Goal: Task Accomplishment & Management: Use online tool/utility

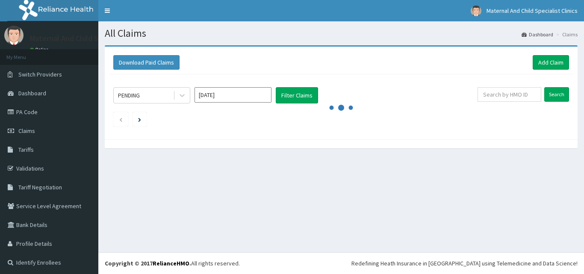
click at [180, 97] on icon at bounding box center [182, 95] width 9 height 9
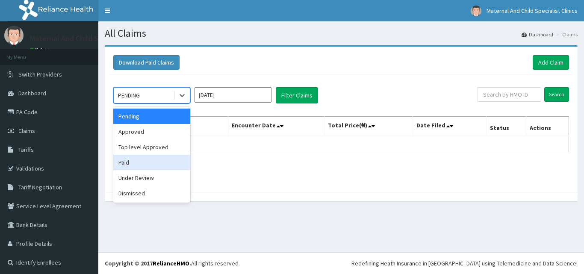
click at [123, 159] on div "Paid" at bounding box center [151, 162] width 77 height 15
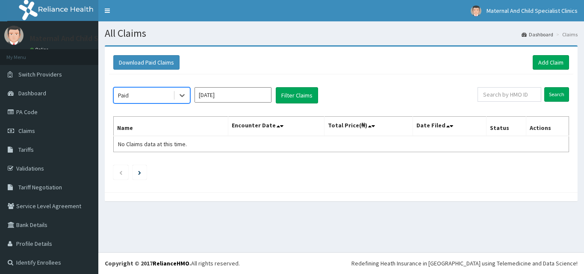
click at [263, 100] on input "Oct 2025" at bounding box center [233, 94] width 77 height 15
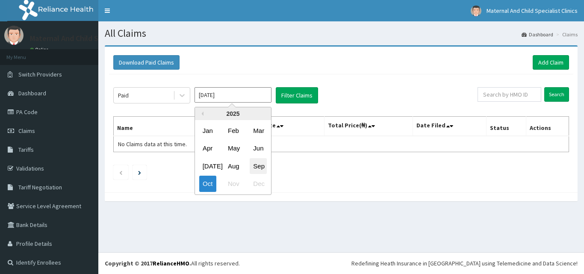
click at [256, 163] on div "Sep" at bounding box center [258, 166] width 17 height 16
type input "Sep 2025"
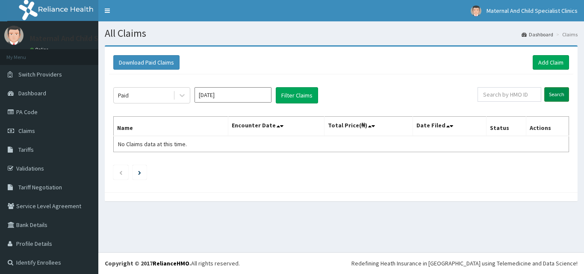
click at [550, 92] on input "Search" at bounding box center [556, 94] width 25 height 15
click at [540, 61] on link "Add Claim" at bounding box center [551, 62] width 36 height 15
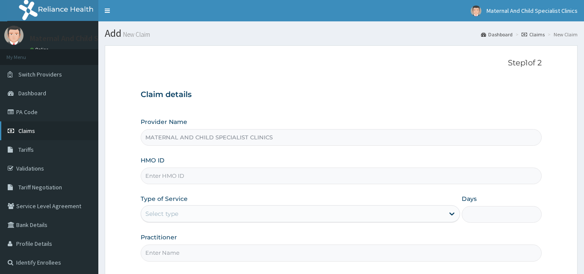
type input "MATERNAL AND CHILD SPECIALIST CLINICS"
click at [30, 128] on span "Claims" at bounding box center [26, 131] width 17 height 8
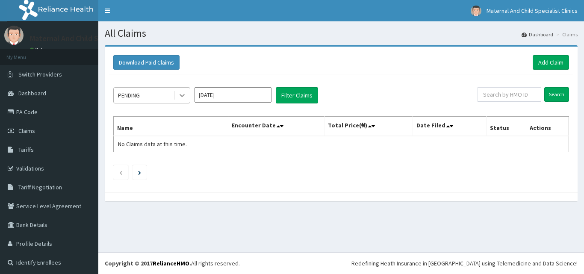
click at [181, 95] on icon at bounding box center [182, 96] width 5 height 3
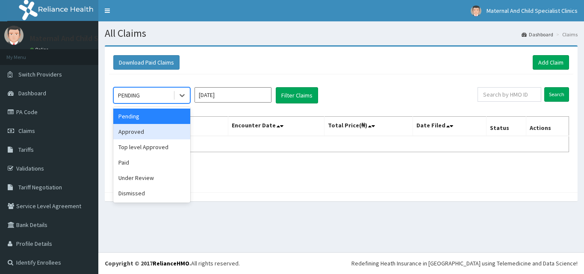
click at [156, 128] on div "Approved" at bounding box center [151, 131] width 77 height 15
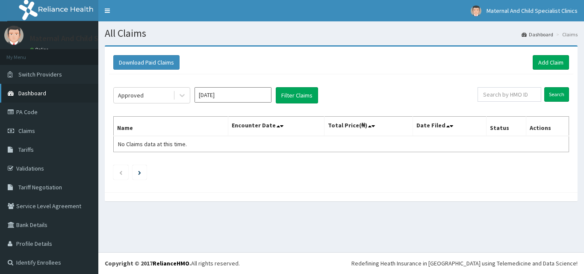
click at [78, 89] on link "Dashboard" at bounding box center [49, 93] width 98 height 19
